Goal: Transaction & Acquisition: Purchase product/service

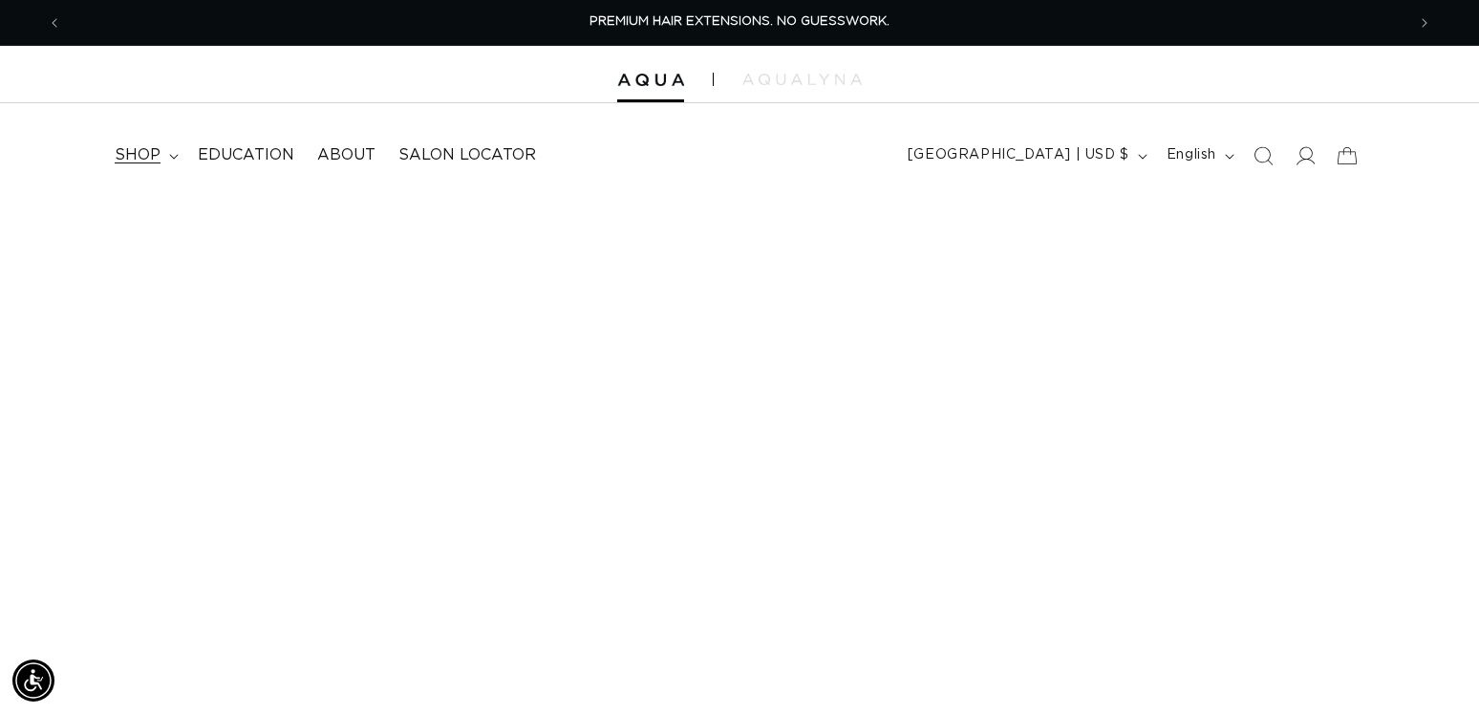
click at [141, 151] on span "shop" at bounding box center [138, 155] width 46 height 20
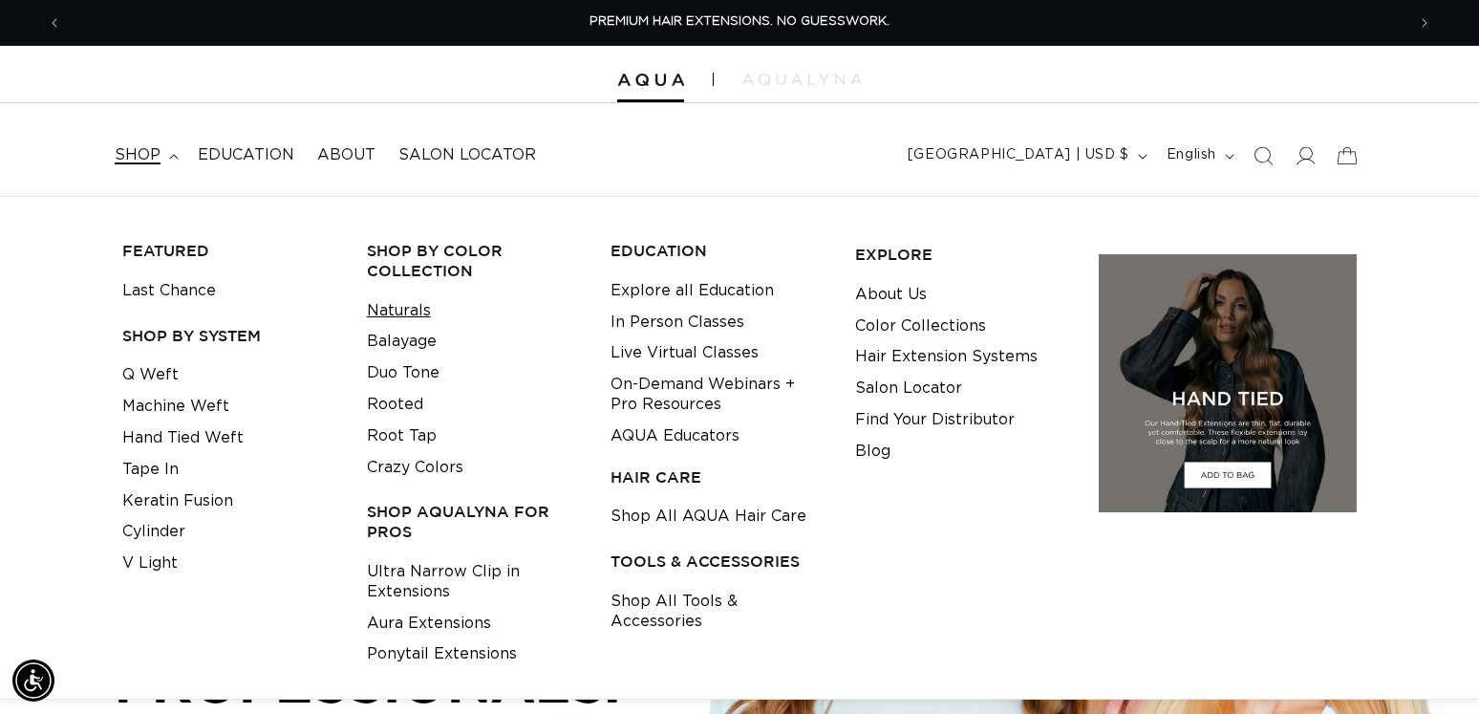
click at [401, 309] on link "Naturals" at bounding box center [399, 311] width 64 height 32
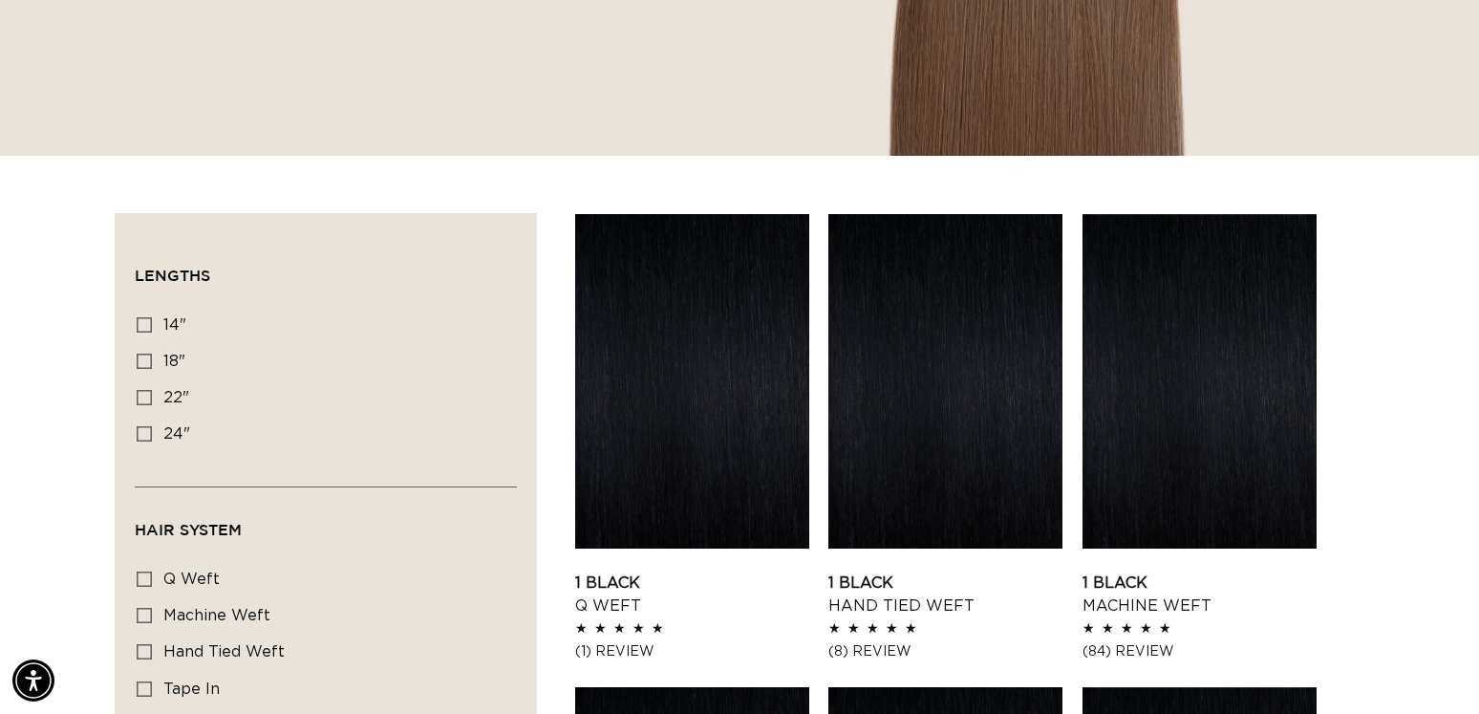
scroll to position [669, 0]
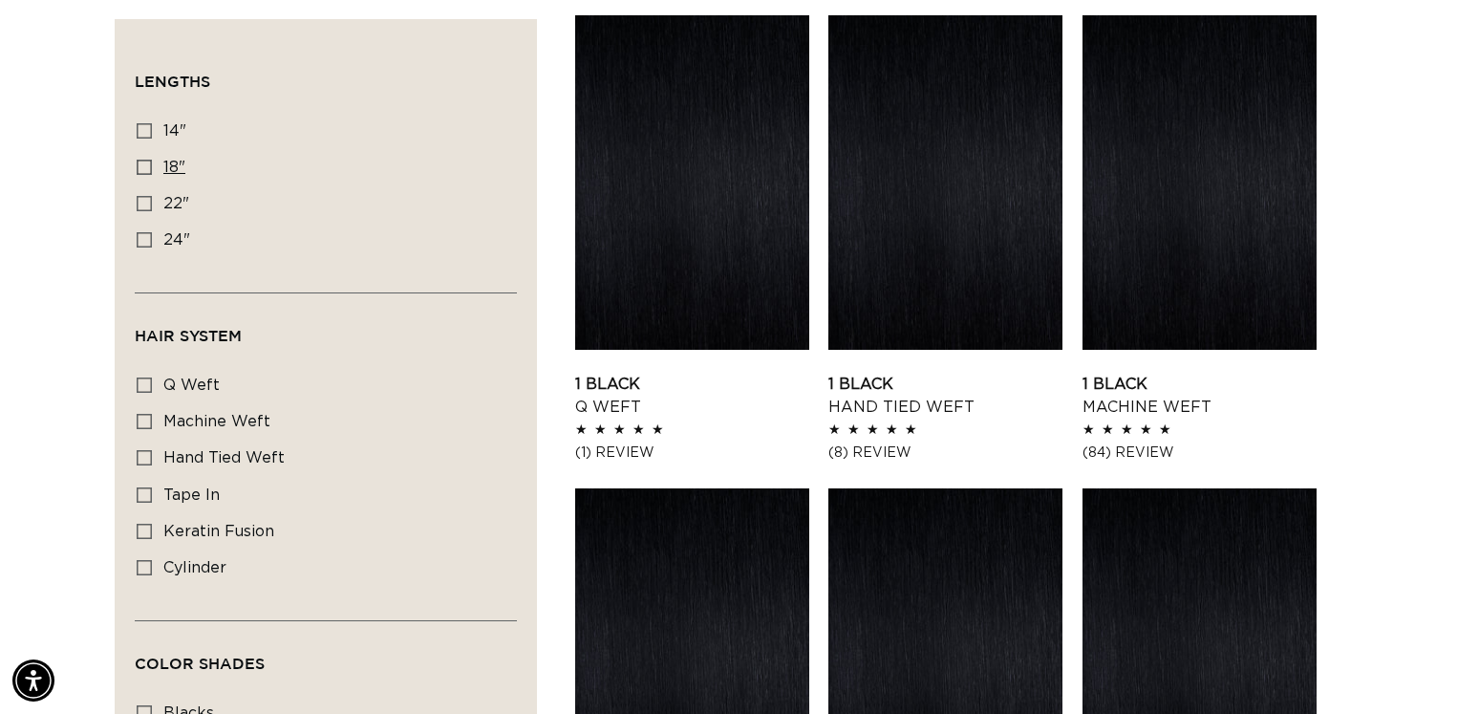
click at [151, 166] on icon at bounding box center [144, 167] width 15 height 15
click at [151, 166] on input "18" 18" (99 products)" at bounding box center [144, 167] width 15 height 15
checkbox input "true"
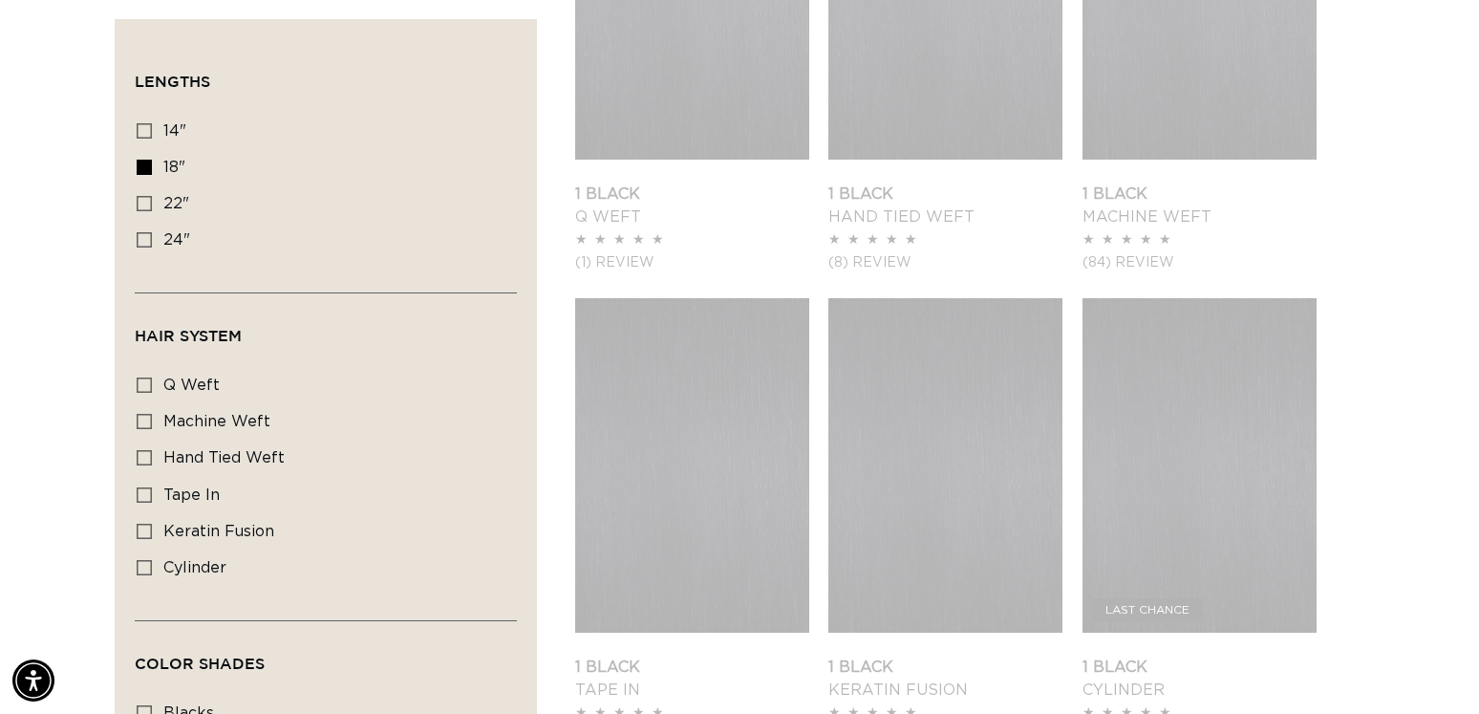
scroll to position [860, 0]
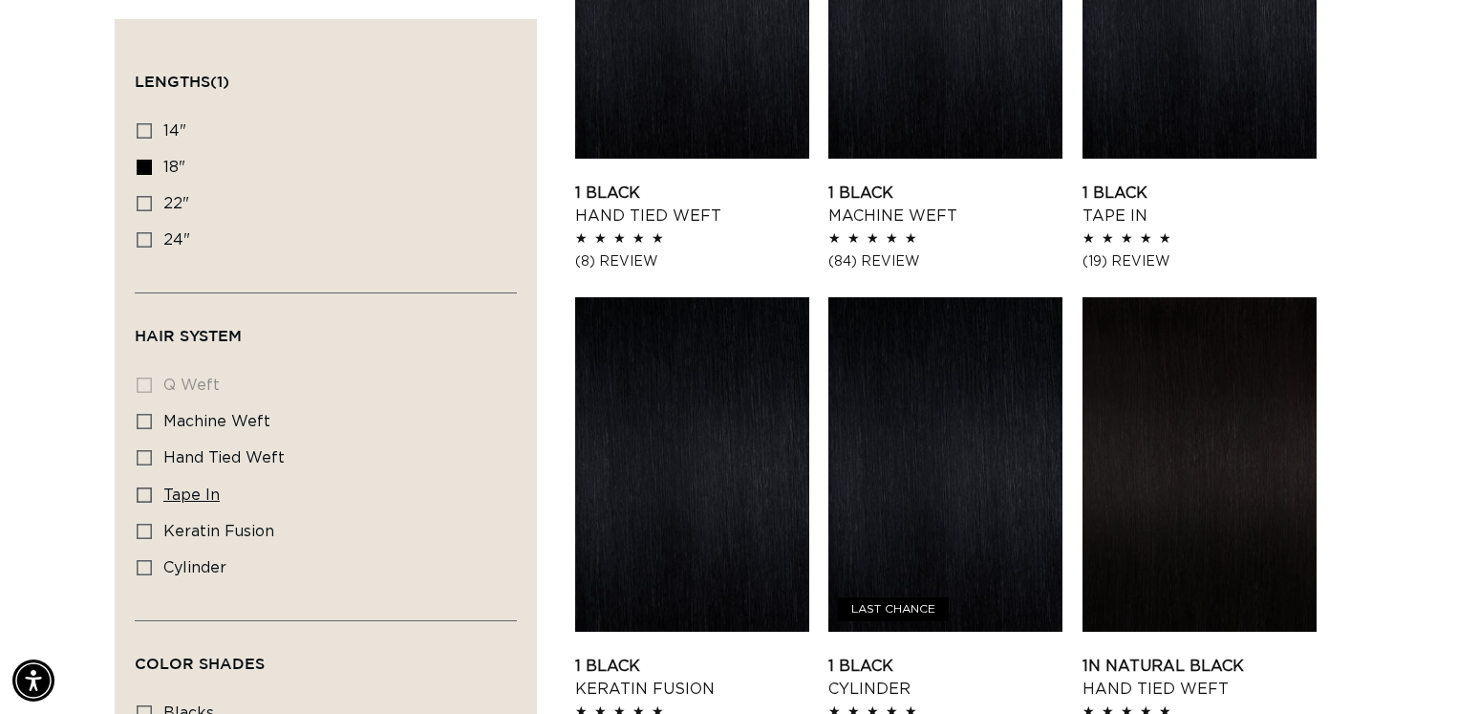
click at [141, 498] on icon at bounding box center [144, 494] width 15 height 15
click at [141, 498] on input "tape in tape in (20 products)" at bounding box center [144, 494] width 15 height 15
checkbox input "true"
click at [147, 570] on icon at bounding box center [144, 567] width 15 height 15
click at [147, 570] on input "cylinder cylinder (20 products)" at bounding box center [144, 567] width 15 height 15
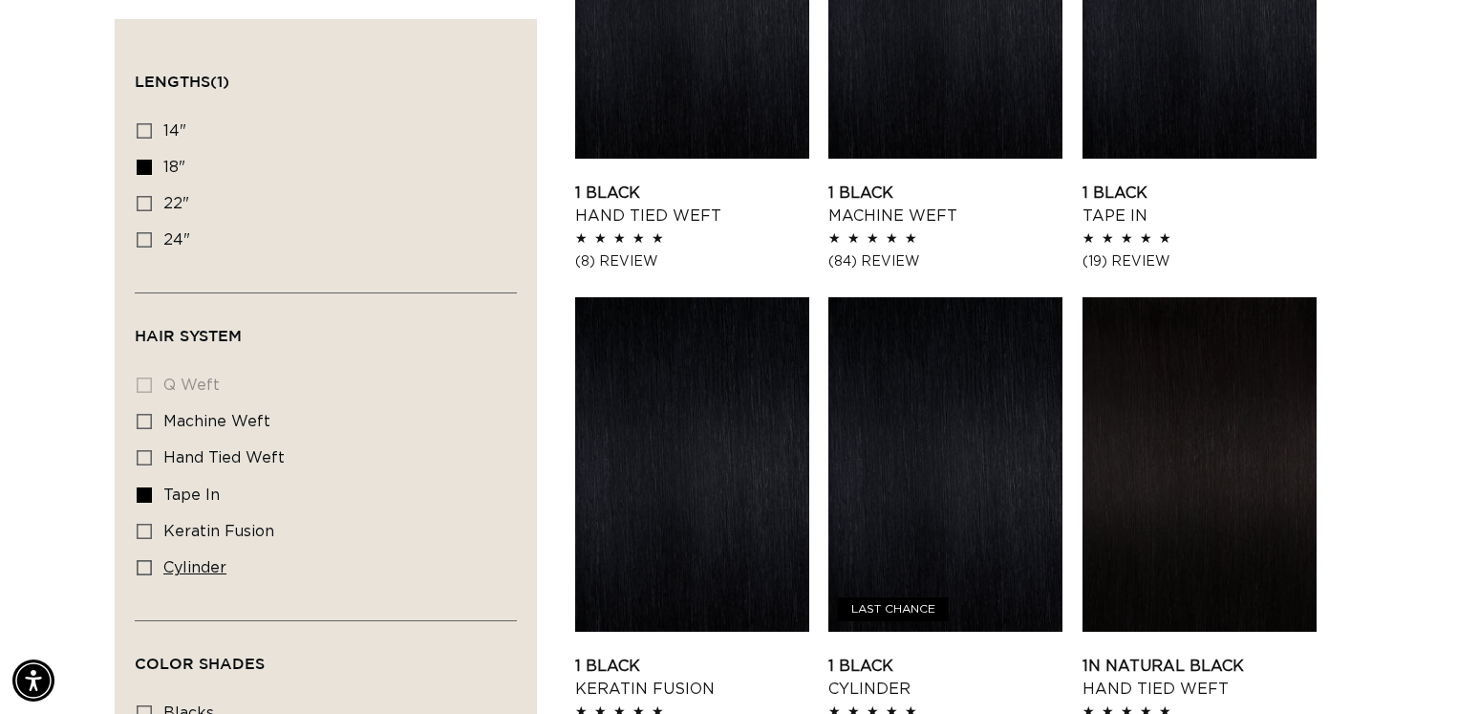
checkbox input "true"
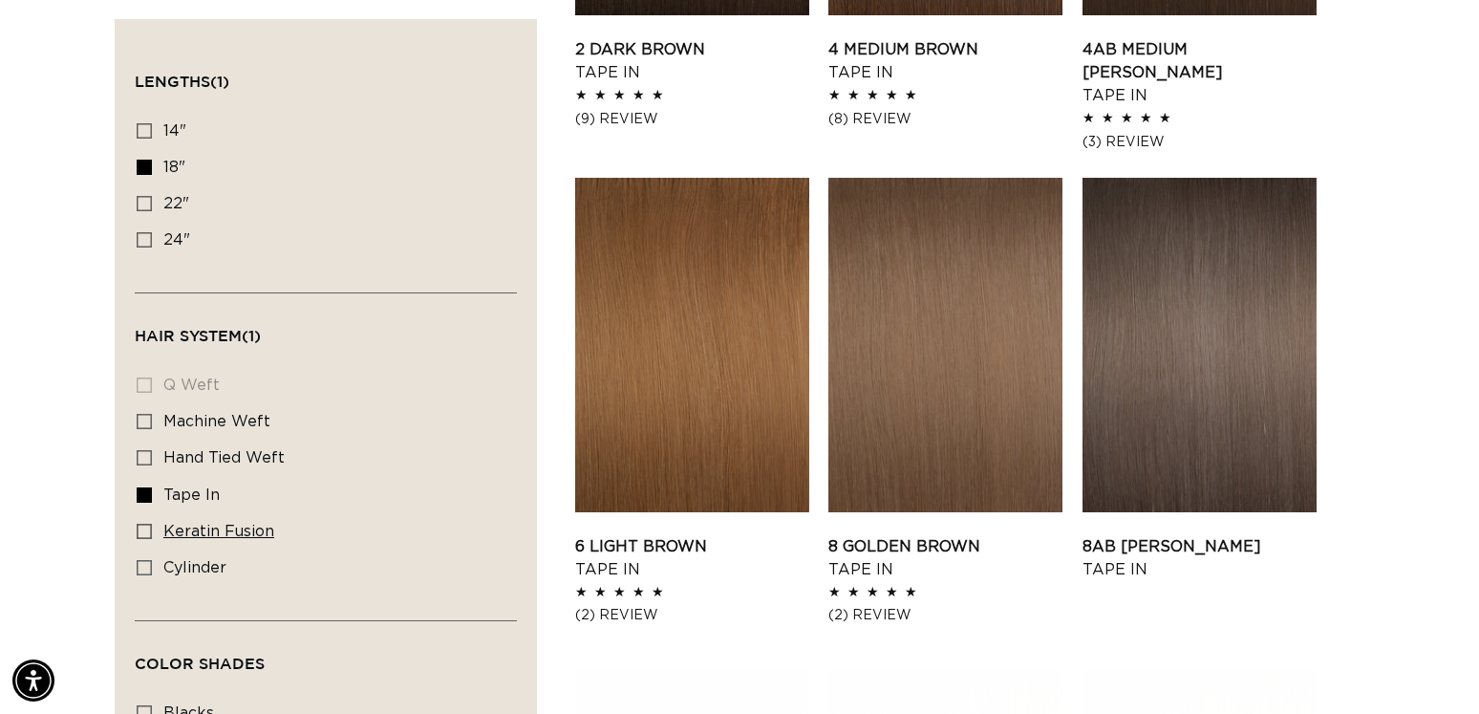
scroll to position [1720, 0]
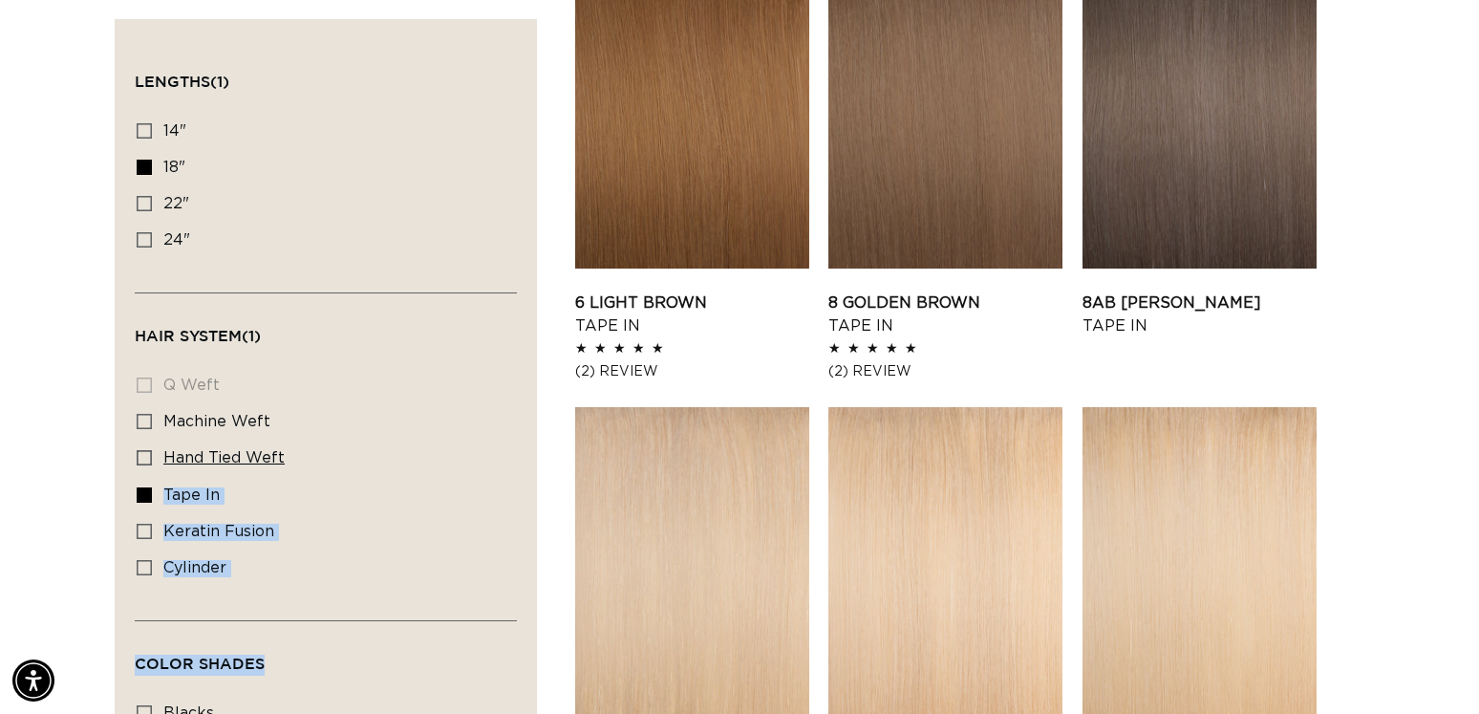
drag, startPoint x: 302, startPoint y: 651, endPoint x: 317, endPoint y: 439, distance: 212.7
click at [317, 439] on div "Filter: Lengths (1) Lengths 14" 14" (20 products) 18" 18" (20 products) 22" 24"" at bounding box center [326, 444] width 382 height 811
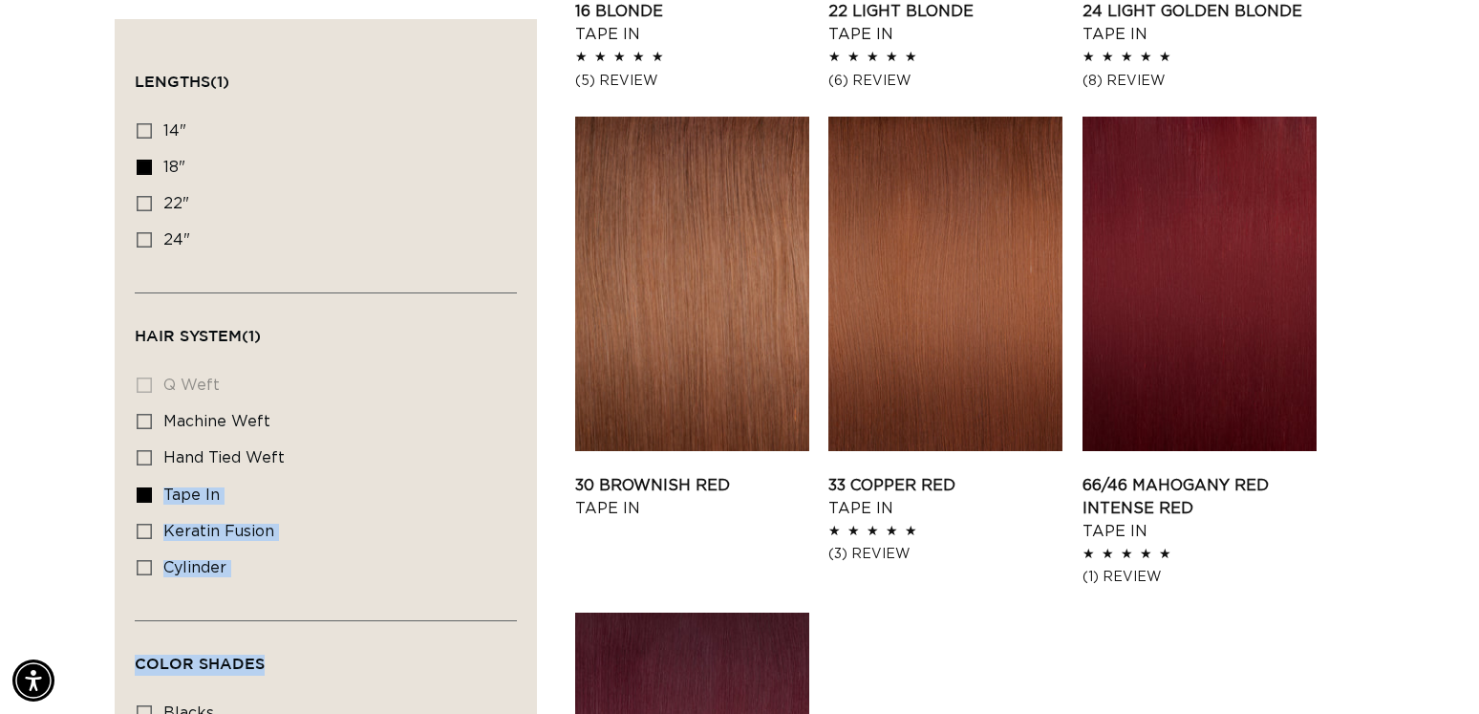
scroll to position [0, 2687]
click at [724, 474] on link "30 Brownish Red Tape In" at bounding box center [692, 497] width 234 height 46
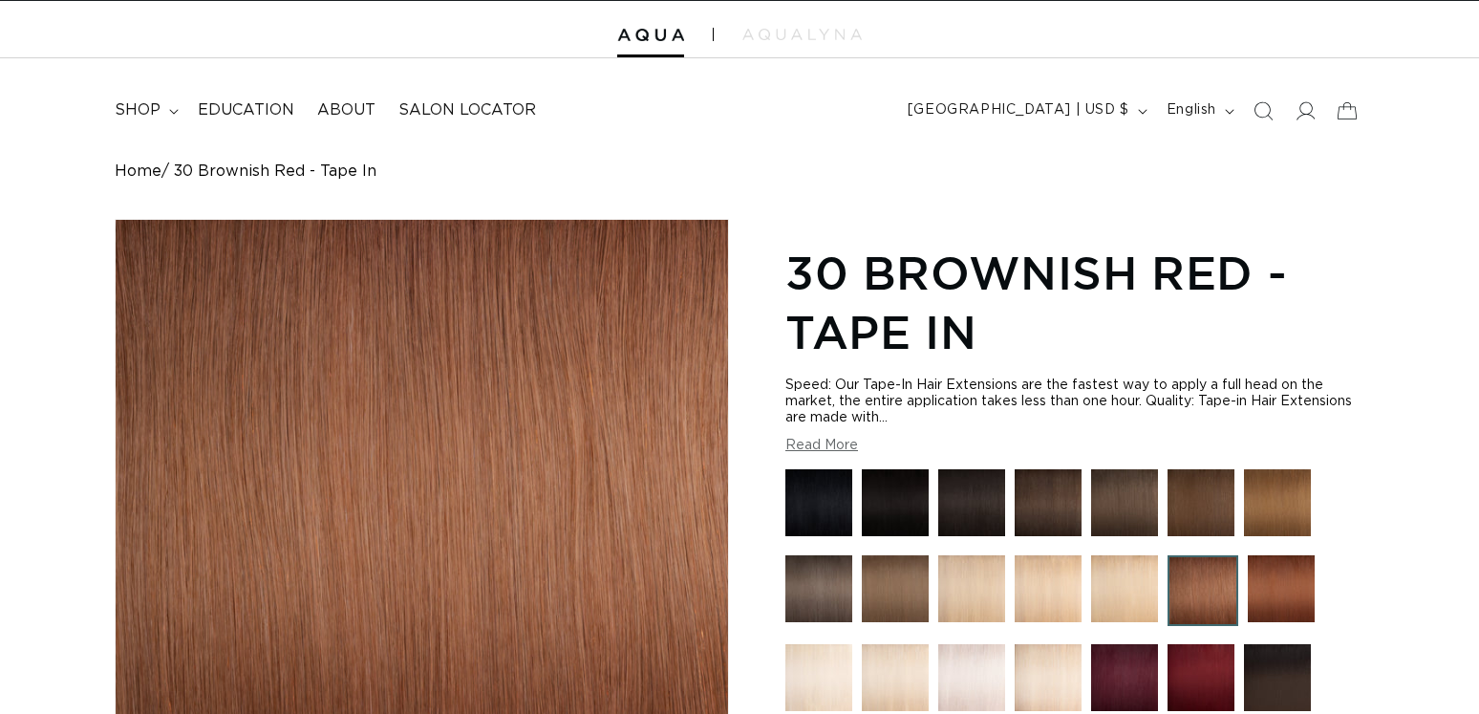
scroll to position [287, 0]
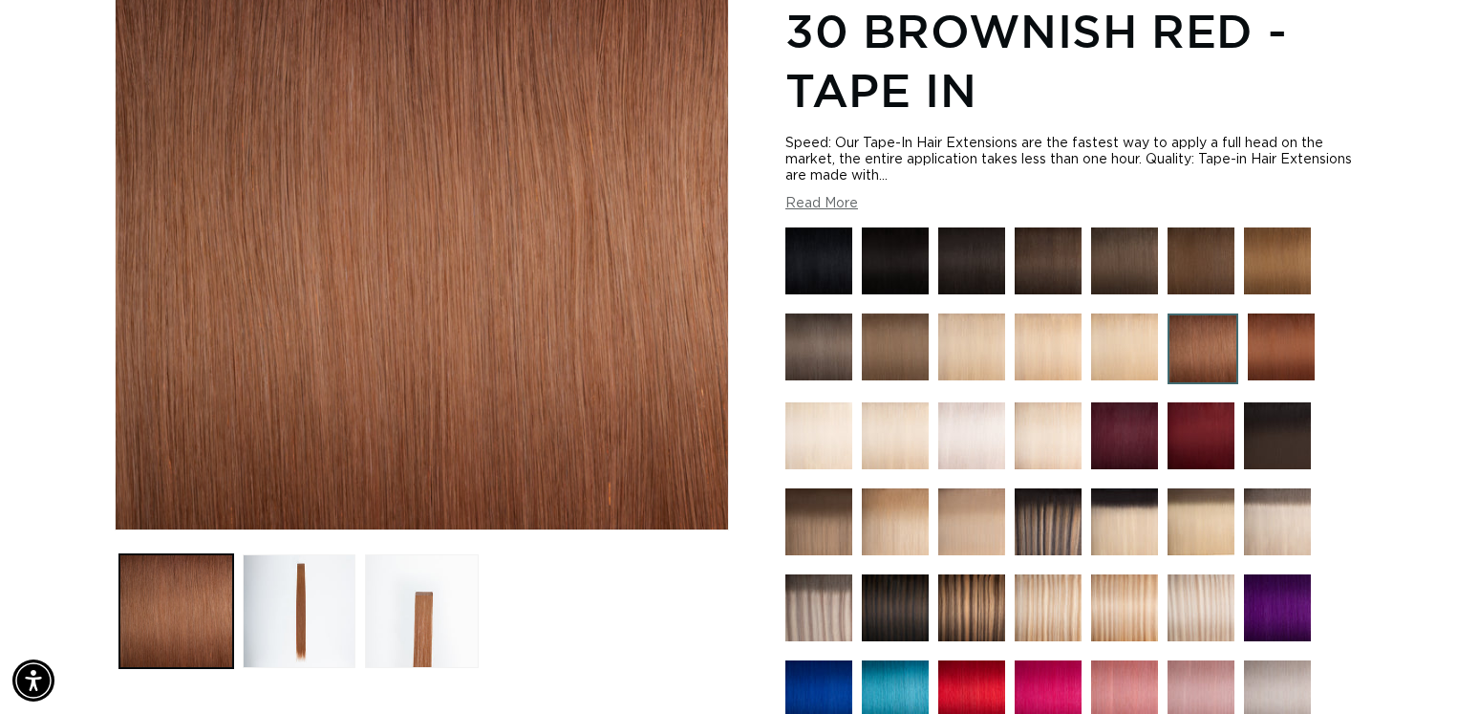
click at [1139, 427] on img at bounding box center [1124, 435] width 67 height 67
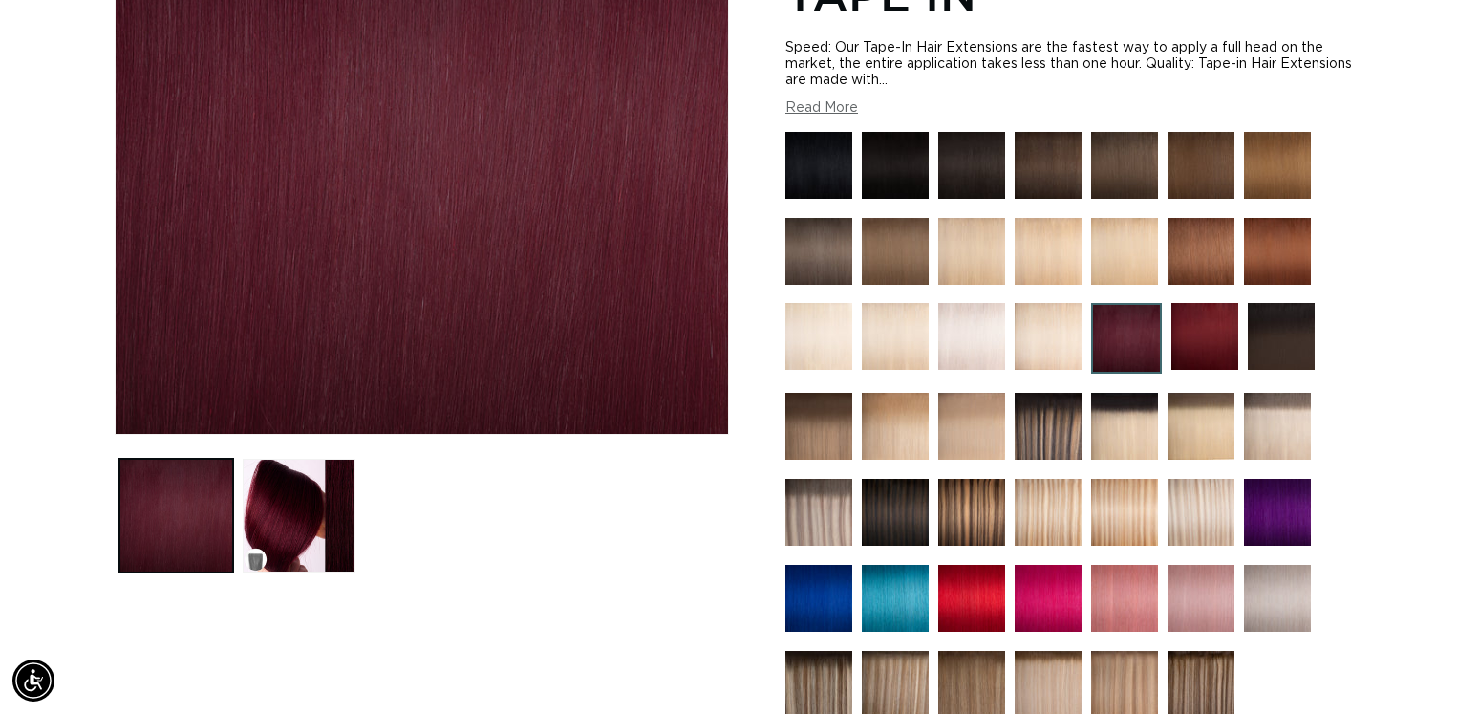
scroll to position [0, 1344]
click at [1219, 338] on img at bounding box center [1205, 336] width 67 height 67
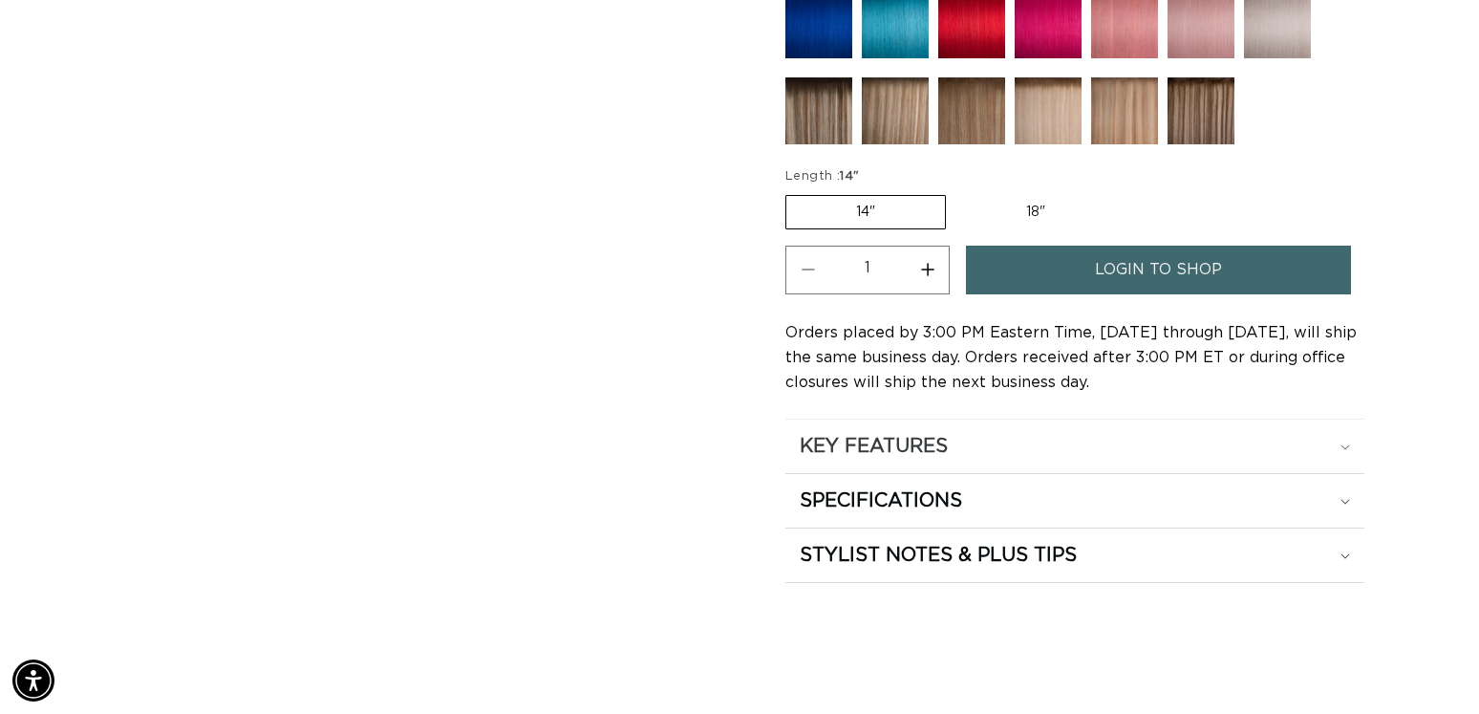
scroll to position [0, 1344]
click at [1349, 446] on icon at bounding box center [1346, 447] width 10 height 6
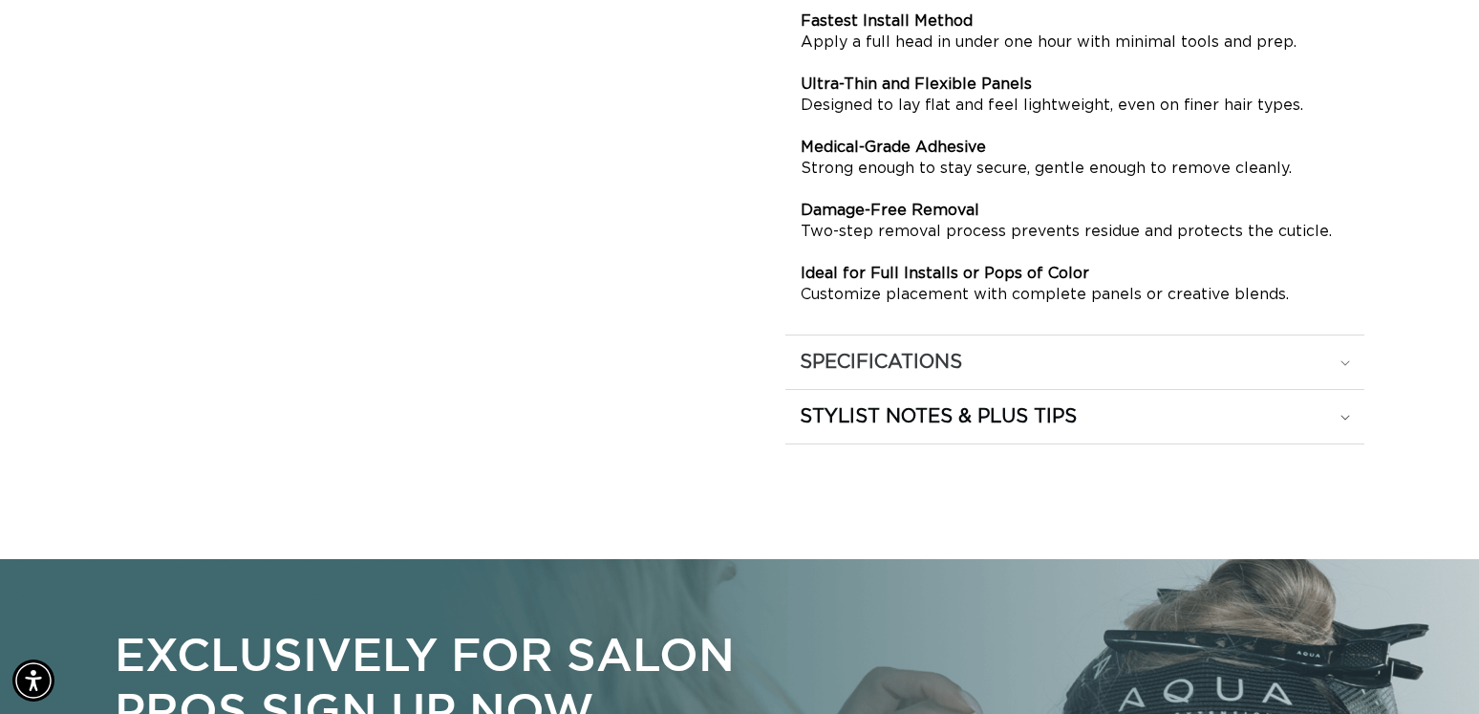
scroll to position [0, 2687]
click at [1342, 365] on icon at bounding box center [1346, 363] width 10 height 6
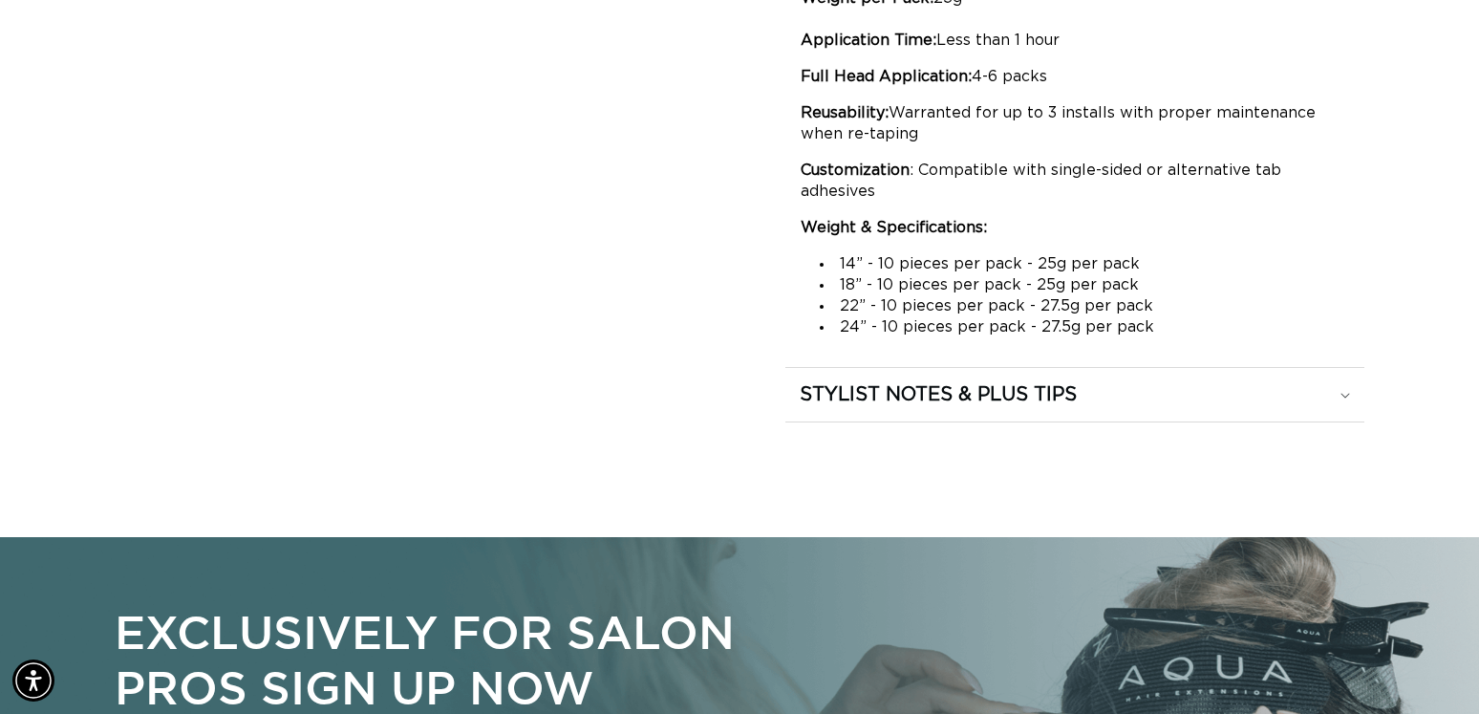
scroll to position [1720, 0]
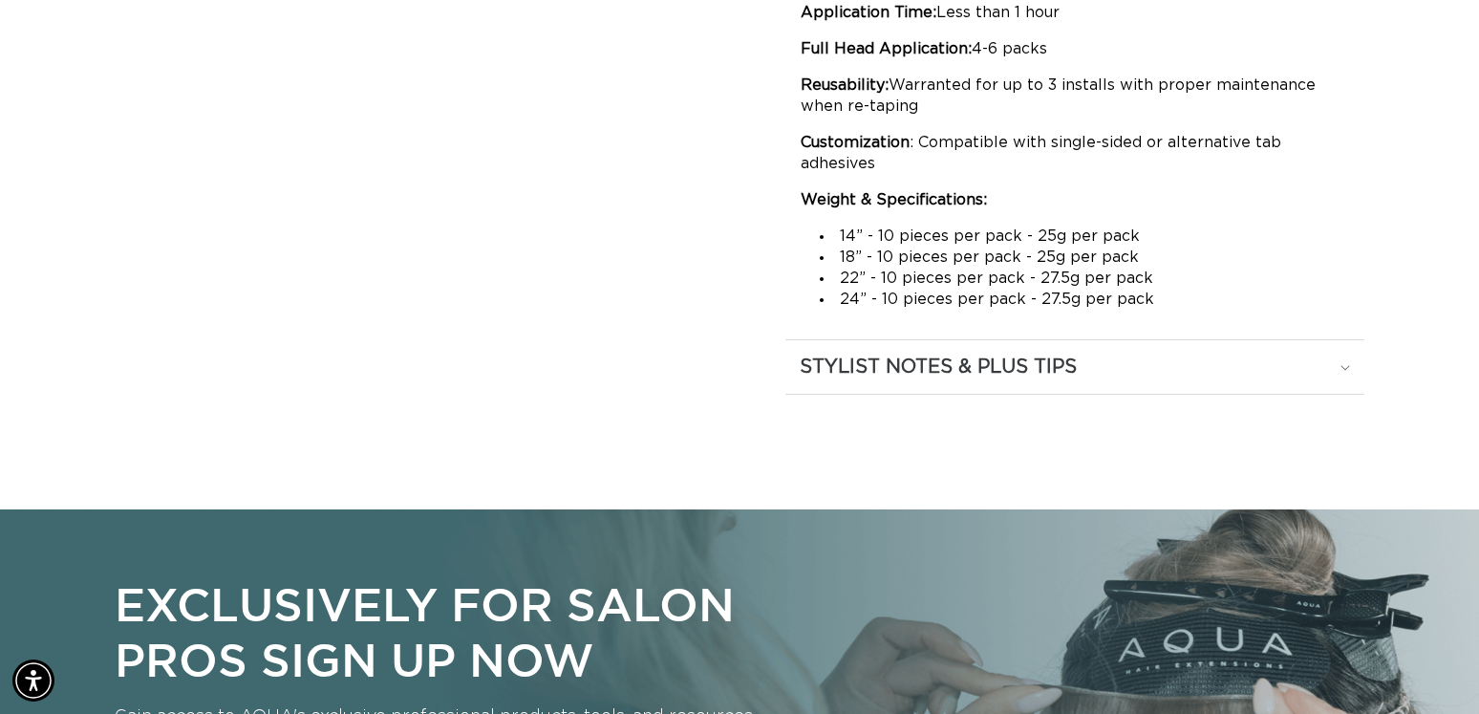
click at [1159, 379] on summary "STYLIST NOTES & PLUS TIPS" at bounding box center [1074, 367] width 579 height 54
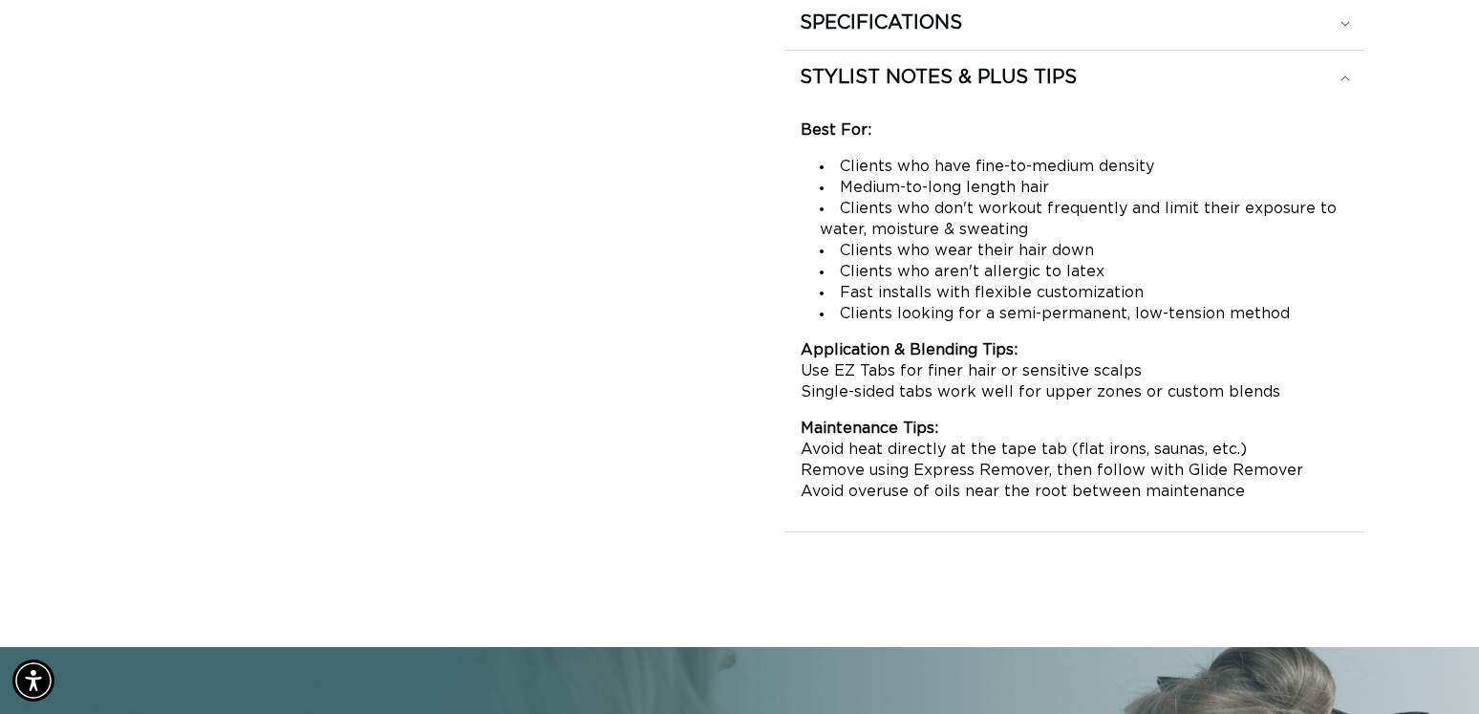
scroll to position [0, 2687]
